Goal: Task Accomplishment & Management: Use online tool/utility

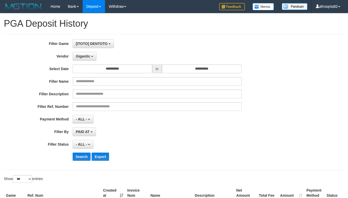
select select "**********"
select select "***"
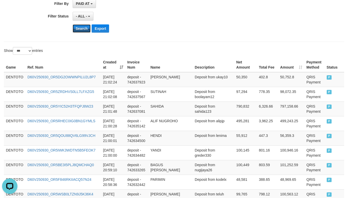
scroll to position [5, 0]
click at [79, 32] on button "Search" at bounding box center [82, 28] width 18 height 8
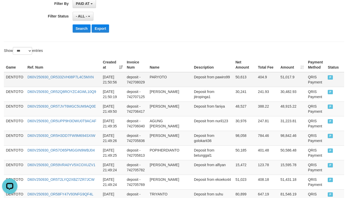
click at [22, 76] on td "DENTOTO" at bounding box center [15, 79] width 22 height 15
click at [18, 79] on td "DENTOTO" at bounding box center [15, 79] width 22 height 15
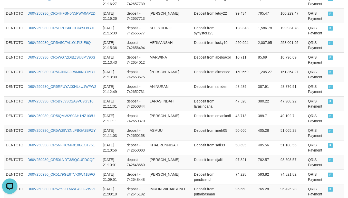
scroll to position [1539, 0]
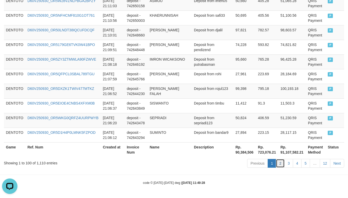
click at [279, 162] on link "2" at bounding box center [280, 163] width 9 height 9
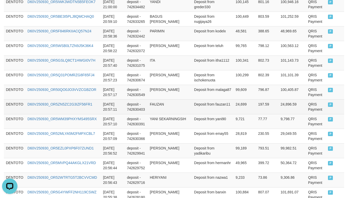
scroll to position [250, 0]
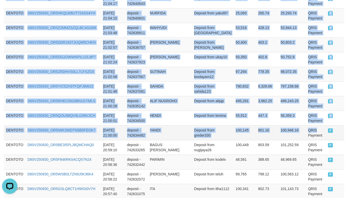
click at [317, 130] on td "QRIS Payment" at bounding box center [316, 132] width 20 height 15
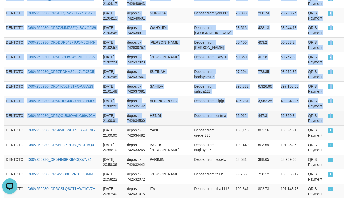
click at [326, 122] on td "P" at bounding box center [335, 118] width 18 height 15
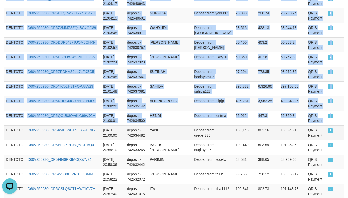
copy tbody "DENTOTO D60V250930_OR55TQ9BGE775KC9YNT [DATE] 21:05:19 deposit - 742642050 [PER…"
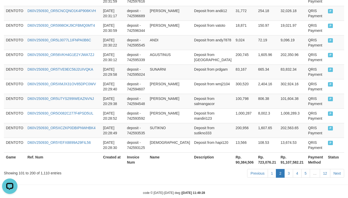
scroll to position [1533, 0]
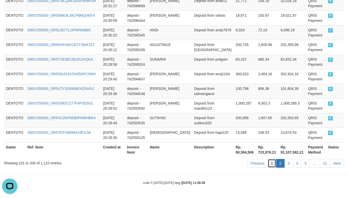
click at [272, 165] on link "1" at bounding box center [272, 163] width 9 height 9
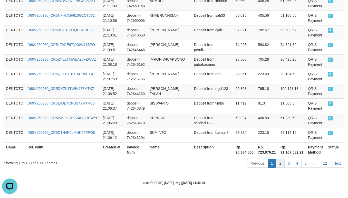
scroll to position [1538, 0]
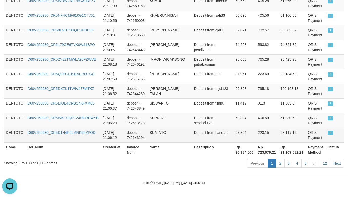
click at [326, 131] on td "P" at bounding box center [335, 135] width 18 height 15
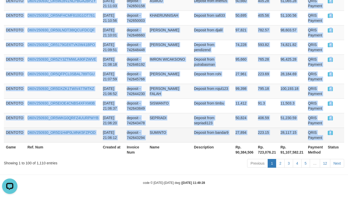
copy tbody "DENTOTO D60V250930_OR5332VH08P7L4C5MXN 2025-09-30 21:50:56 deposit - 742708029 …"
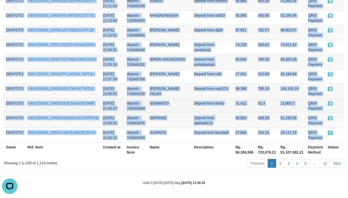
click at [216, 100] on td "Deposit from timbu" at bounding box center [213, 105] width 42 height 15
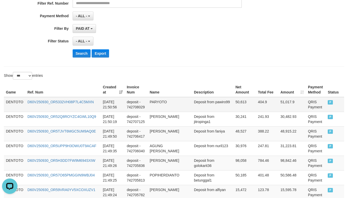
scroll to position [128, 0]
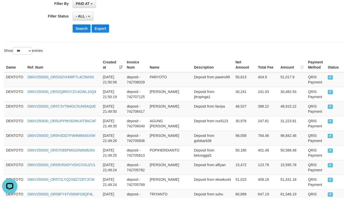
click at [169, 31] on div "Search Export" at bounding box center [182, 28] width 218 height 8
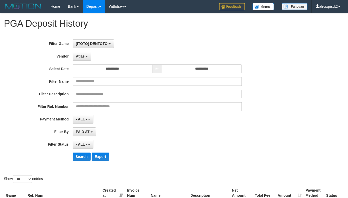
select select "**********"
select select "***"
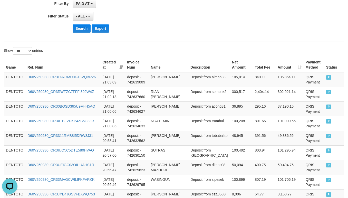
scroll to position [5, 0]
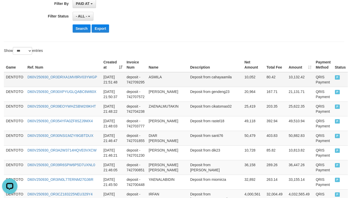
click at [12, 80] on td "DENTOTO" at bounding box center [15, 79] width 22 height 15
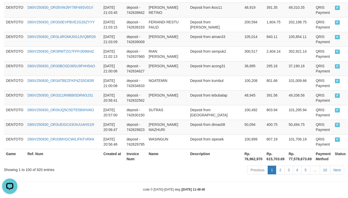
scroll to position [1539, 0]
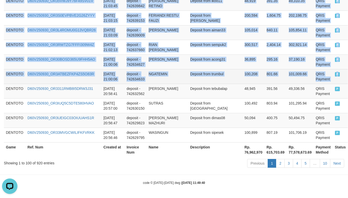
click at [333, 75] on td "P" at bounding box center [340, 76] width 15 height 15
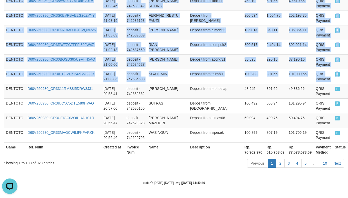
copy tbody "DENTOTO D60V250930_OR3DRXA1MV8RV03YWGP [DATE] 21:51:48 deposit - 742709295 ASMI…"
click at [199, 55] on td "Deposit from acong31" at bounding box center [215, 61] width 54 height 15
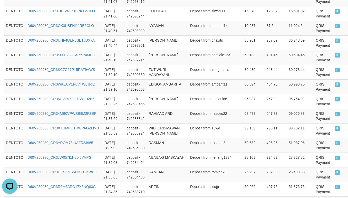
scroll to position [127, 0]
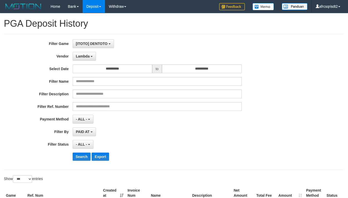
select select "**********"
select select "***"
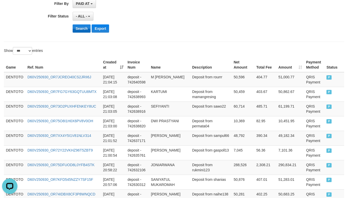
scroll to position [5, 0]
click at [75, 32] on button "Search" at bounding box center [82, 28] width 18 height 8
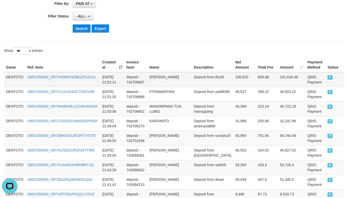
click at [11, 82] on td "DENTOTO" at bounding box center [15, 79] width 22 height 15
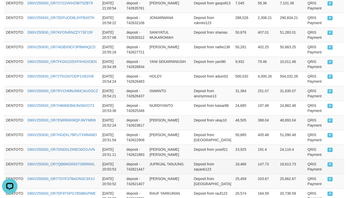
scroll to position [641, 0]
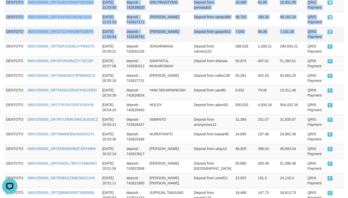
click at [329, 41] on td "P" at bounding box center [334, 34] width 19 height 15
copy tbody "DENTOTO D60V250930_OR7VKIMFH1DBG2P1GUU 2025-09-30 21:52:11 deposit - 742709907 …"
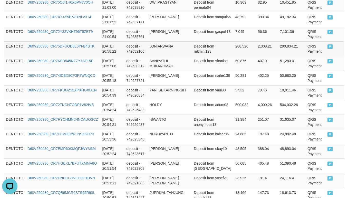
click at [176, 52] on td "JONIARWANA" at bounding box center [170, 48] width 44 height 15
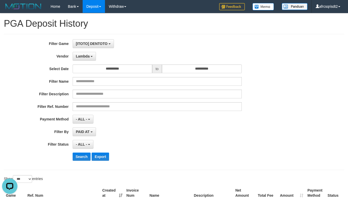
scroll to position [128, 0]
